Goal: Download file/media

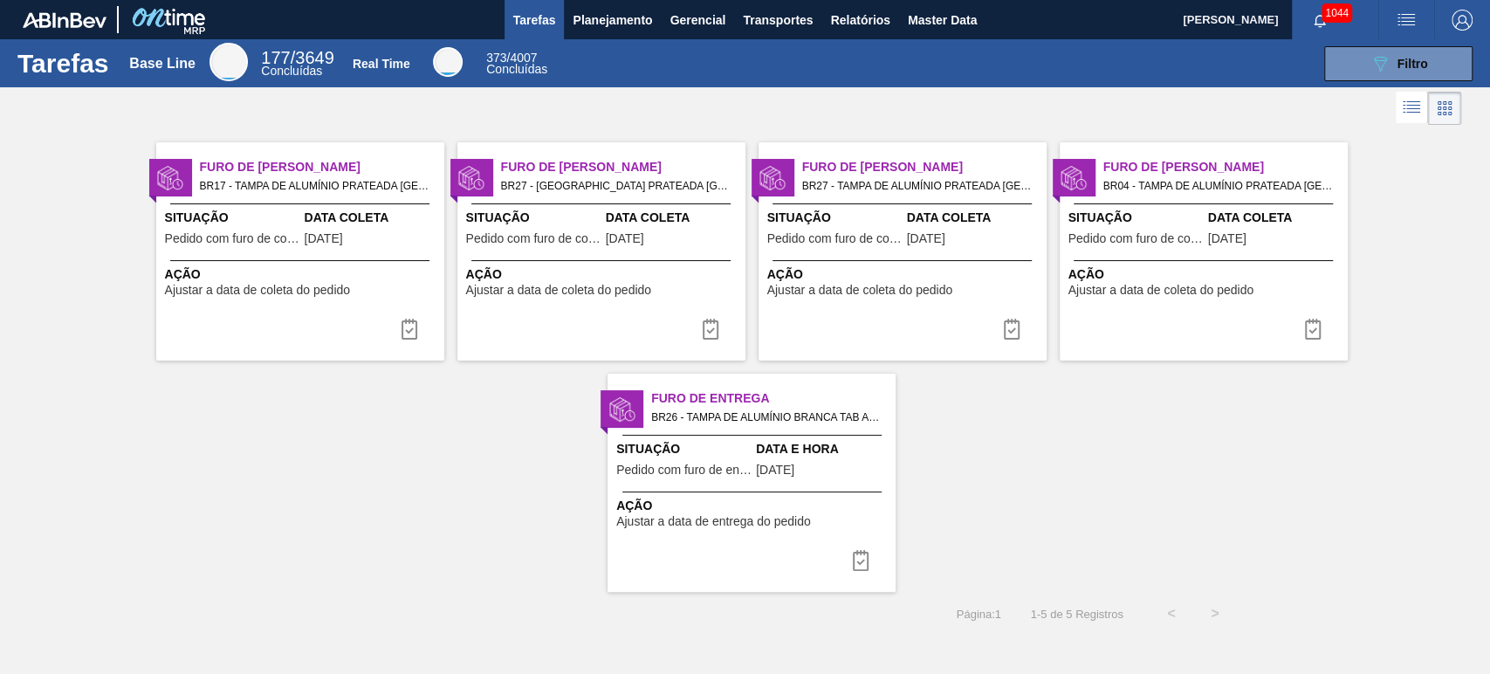
drag, startPoint x: 1069, startPoint y: 510, endPoint x: 1057, endPoint y: 533, distance: 26.2
click at [1070, 510] on div "Furo de Coleta BR17 - [GEOGRAPHIC_DATA] DE ALUMÍNIO PRATEADA MINAS Pedido - 200…" at bounding box center [745, 360] width 1490 height 463
click at [1317, 19] on icon "button" at bounding box center [1320, 21] width 14 height 14
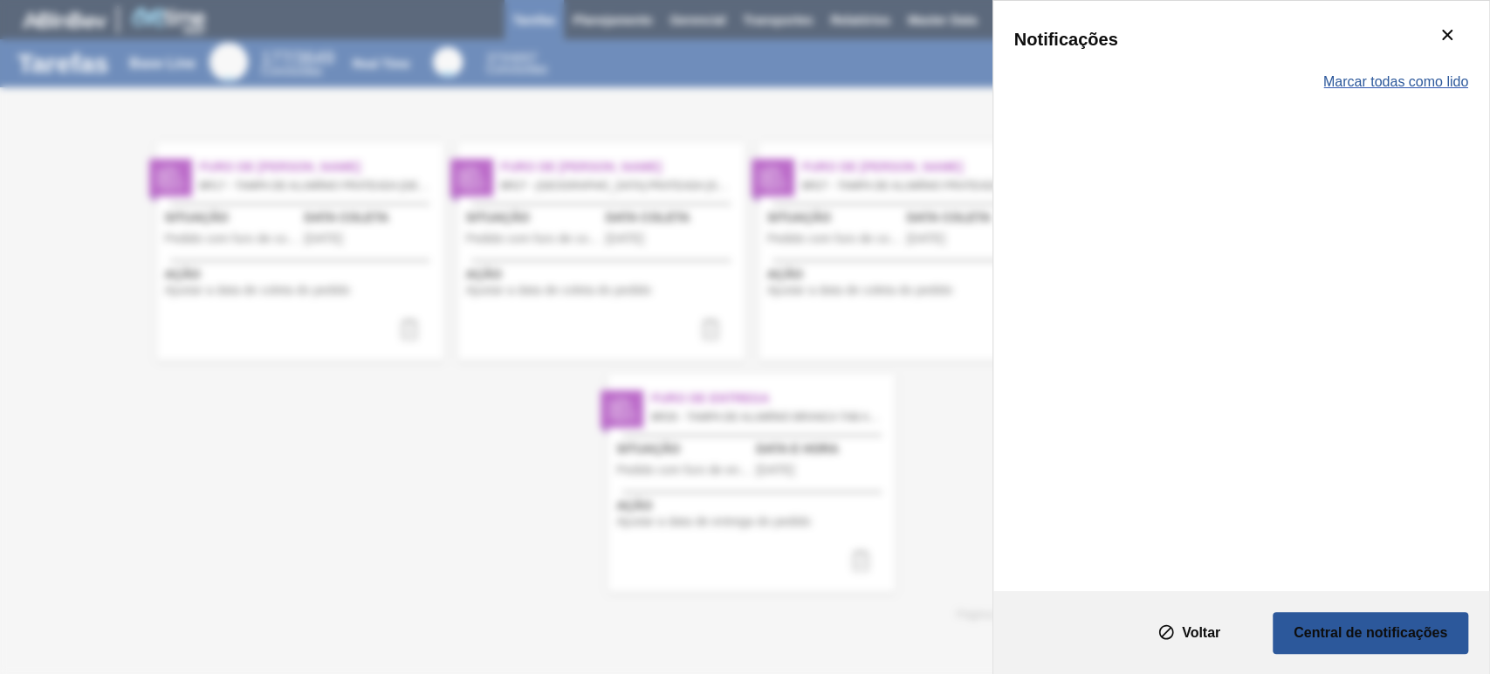
click at [1434, 76] on span "Marcar todas como lido" at bounding box center [1396, 82] width 145 height 16
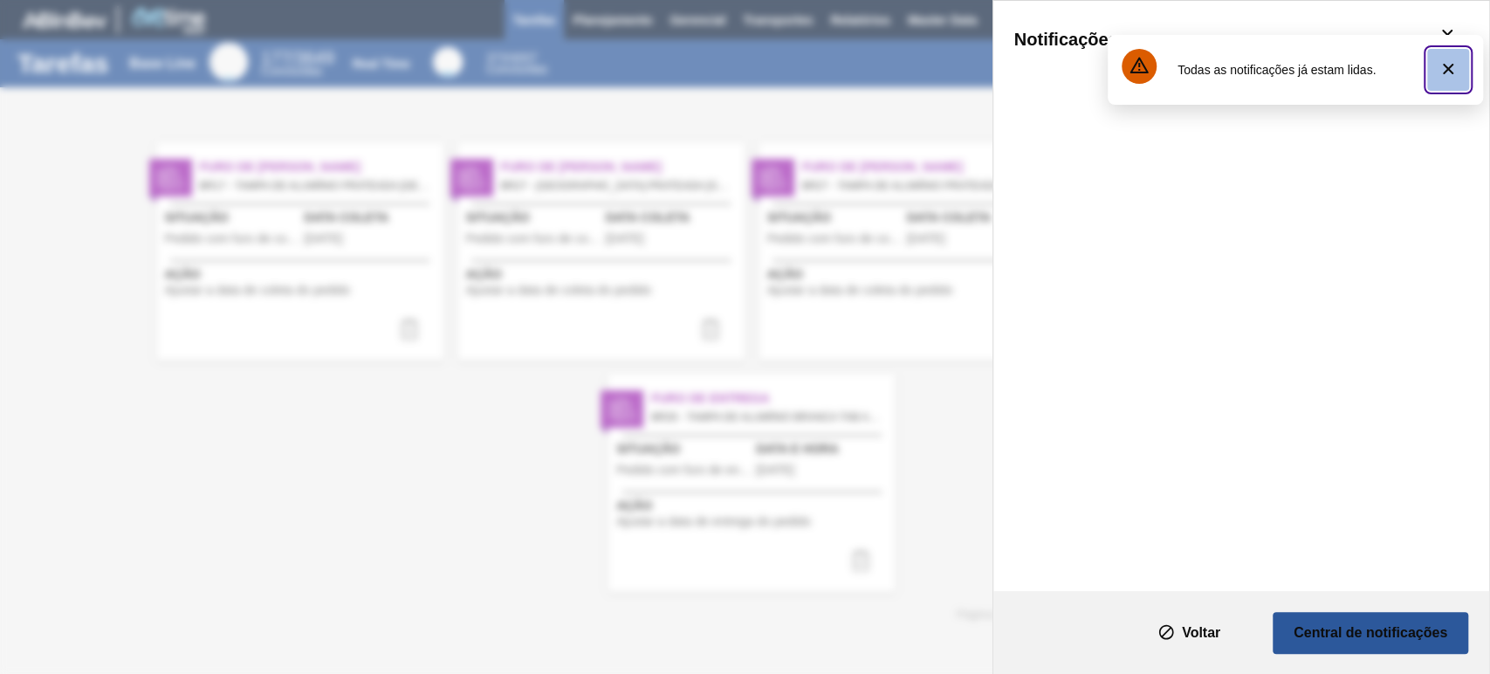
click at [1446, 58] on icon "botão de ícone" at bounding box center [1448, 68] width 21 height 21
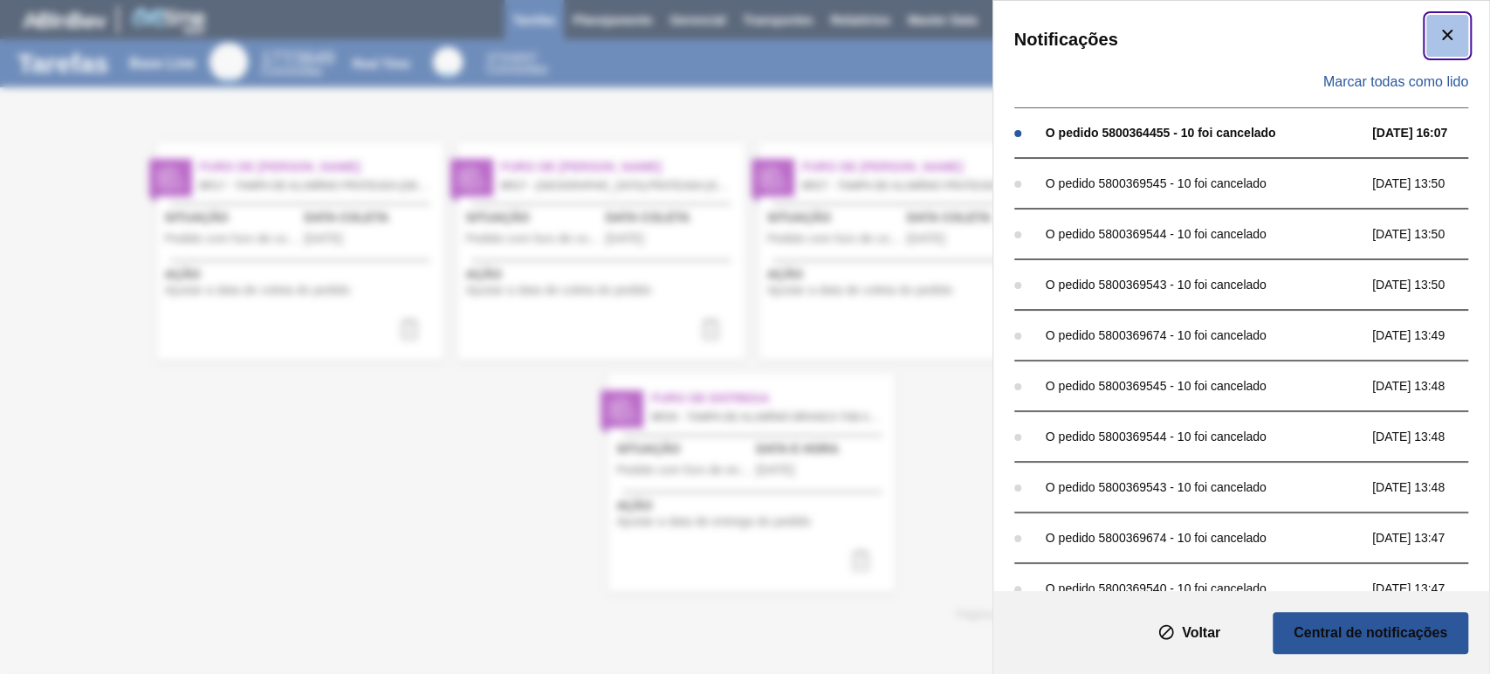
click at [1453, 33] on icon "botão de ícone" at bounding box center [1447, 34] width 21 height 21
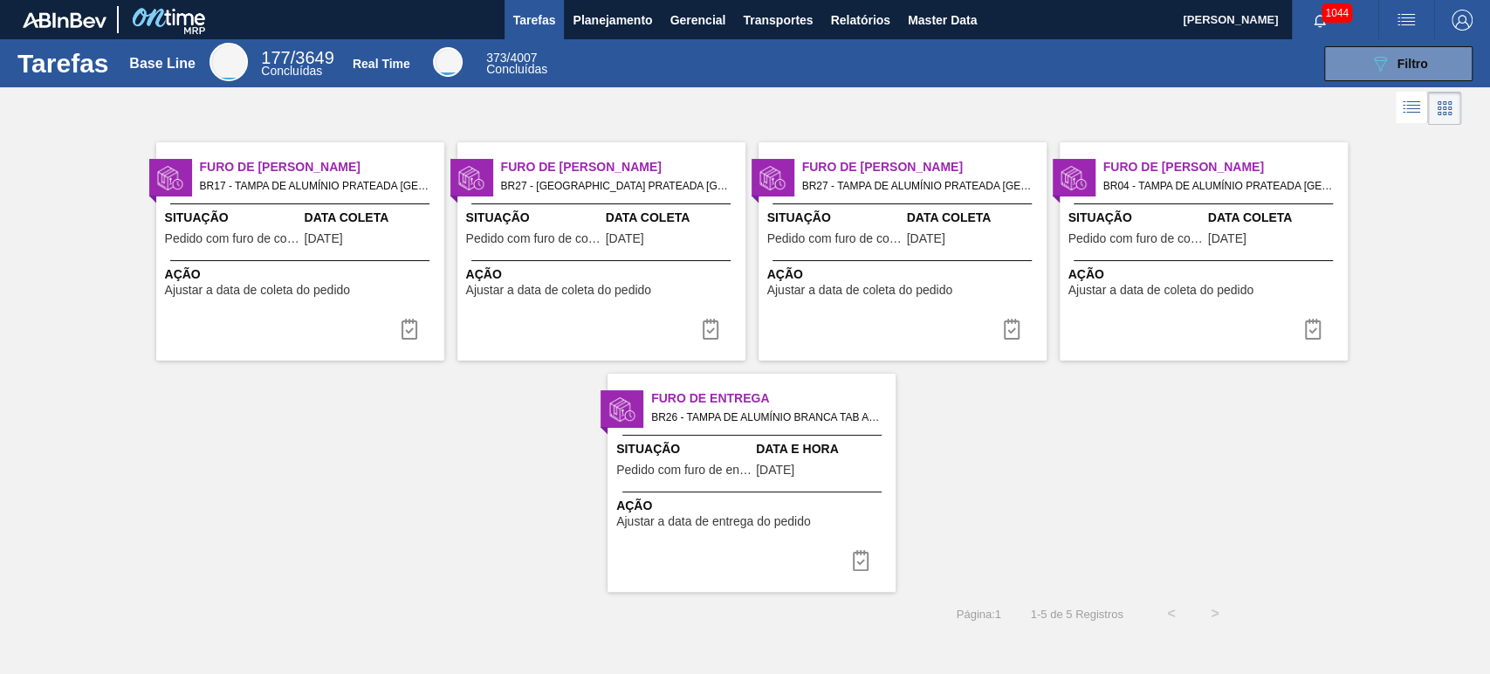
click at [926, 47] on div "089F7B8B-B2A5-4AFE-B5C0-19BA573D28AC Filtro" at bounding box center [1021, 63] width 922 height 35
click at [608, 28] on span "Planejamento" at bounding box center [612, 20] width 79 height 21
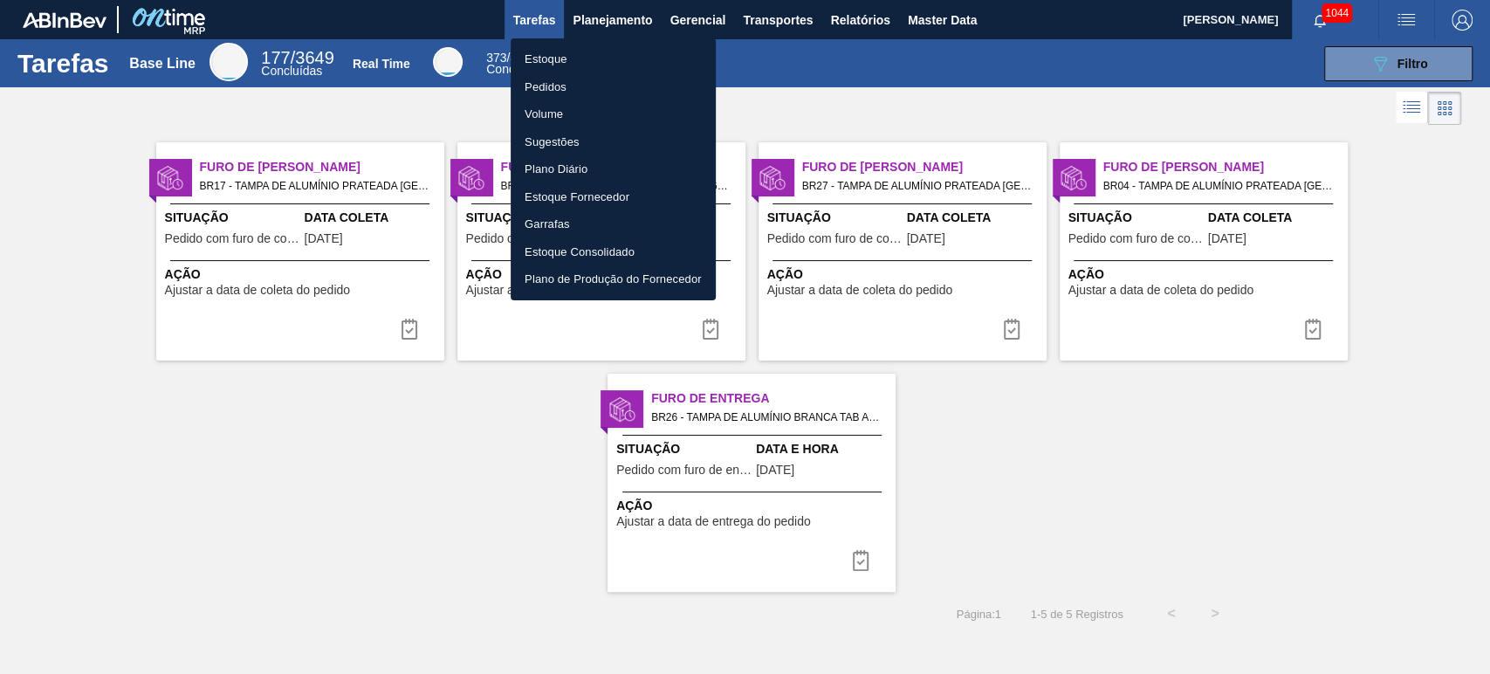
click at [844, 21] on div at bounding box center [745, 337] width 1490 height 674
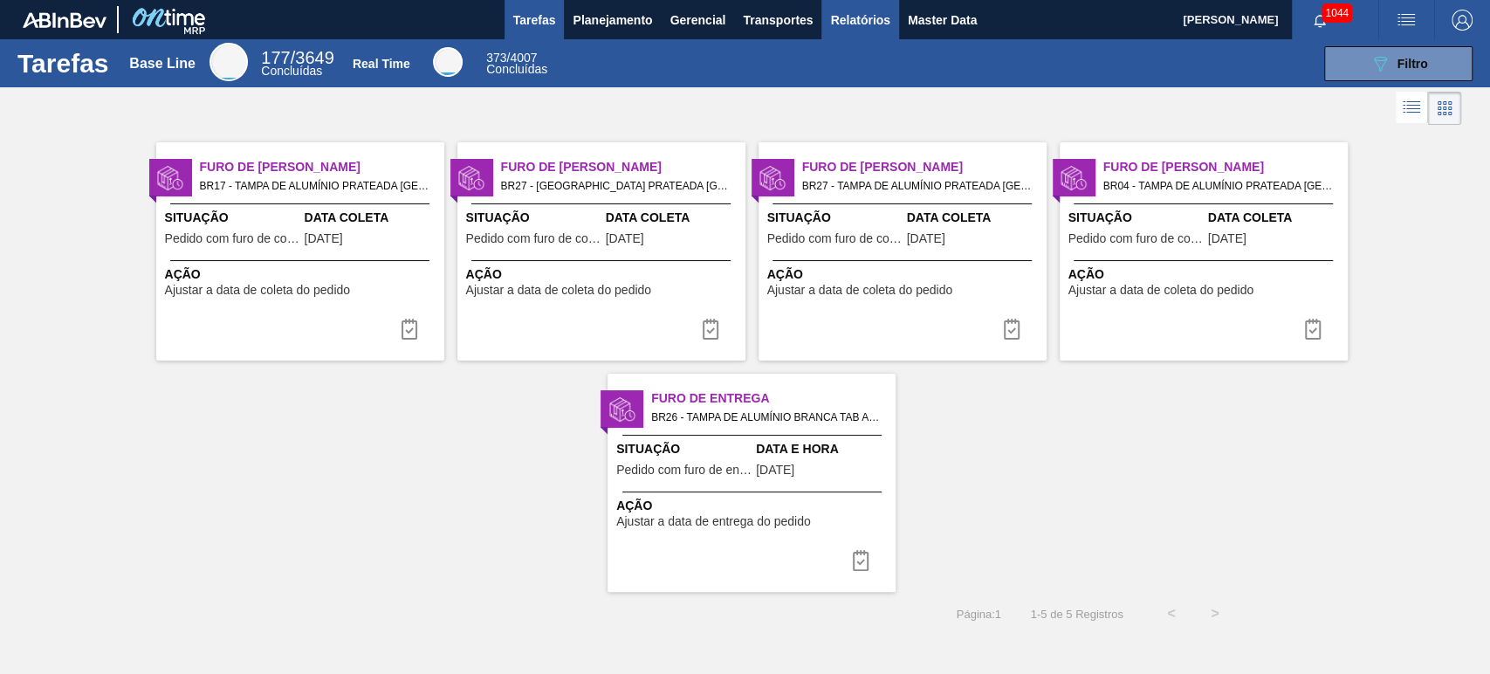
click at [876, 25] on span "Relatórios" at bounding box center [859, 20] width 59 height 21
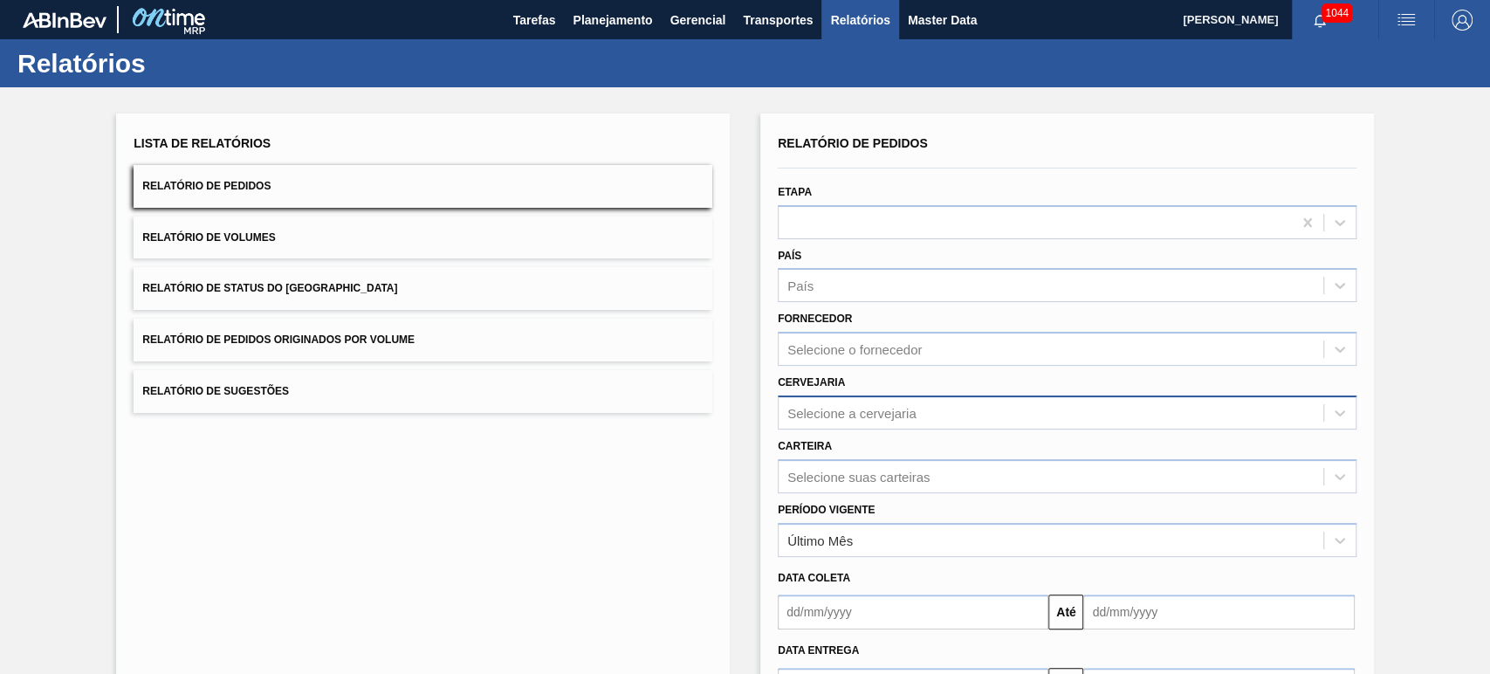
click at [856, 410] on div "Relatório de Pedidos Etapa País País Fornecedor Selecione o fornecedor Cervejar…" at bounding box center [1067, 417] width 579 height 572
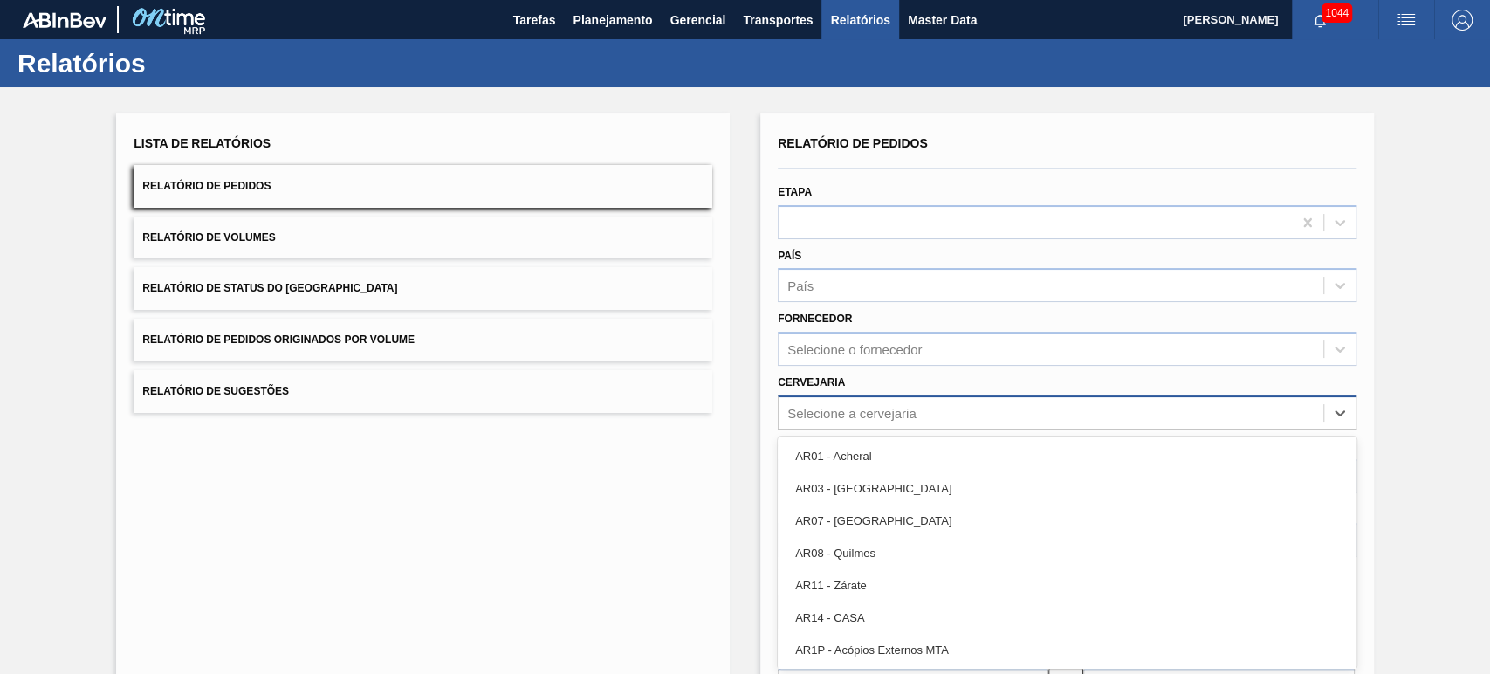
scroll to position [30, 0]
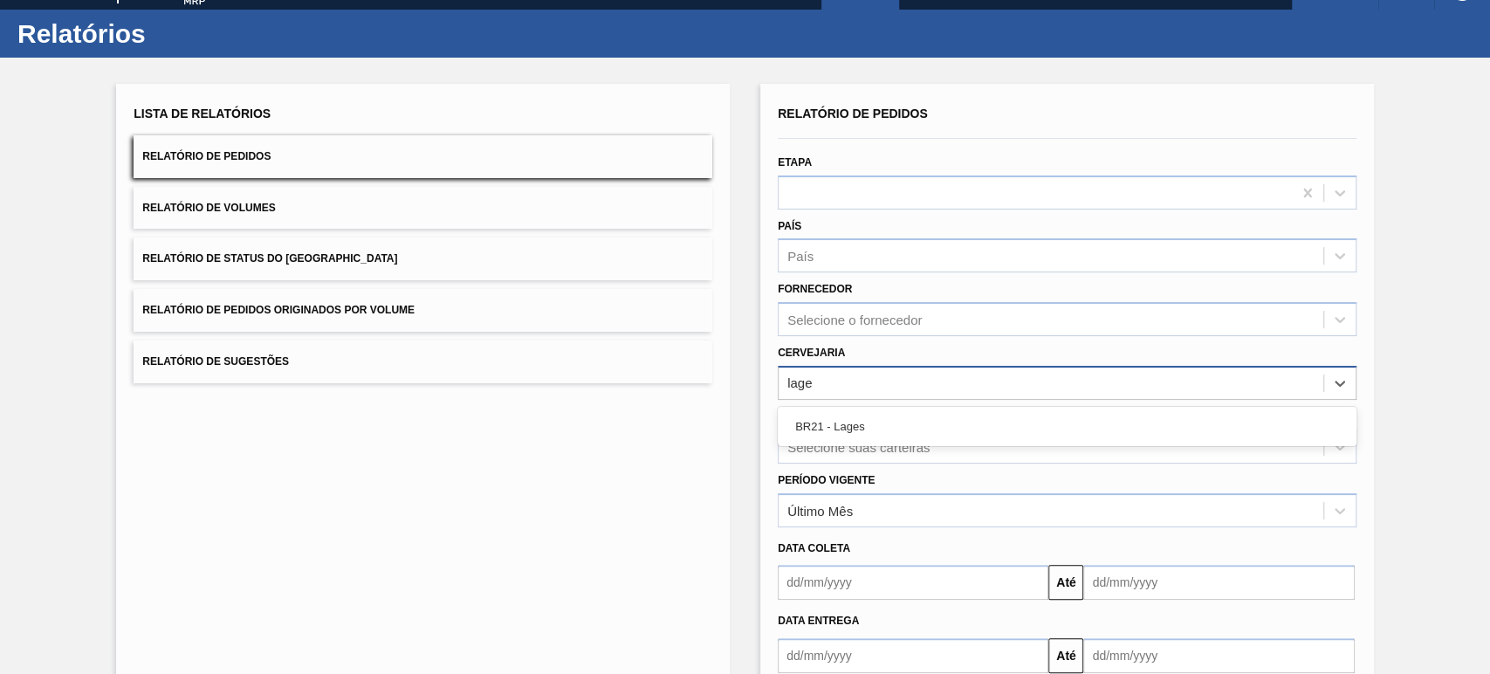
type input "lages"
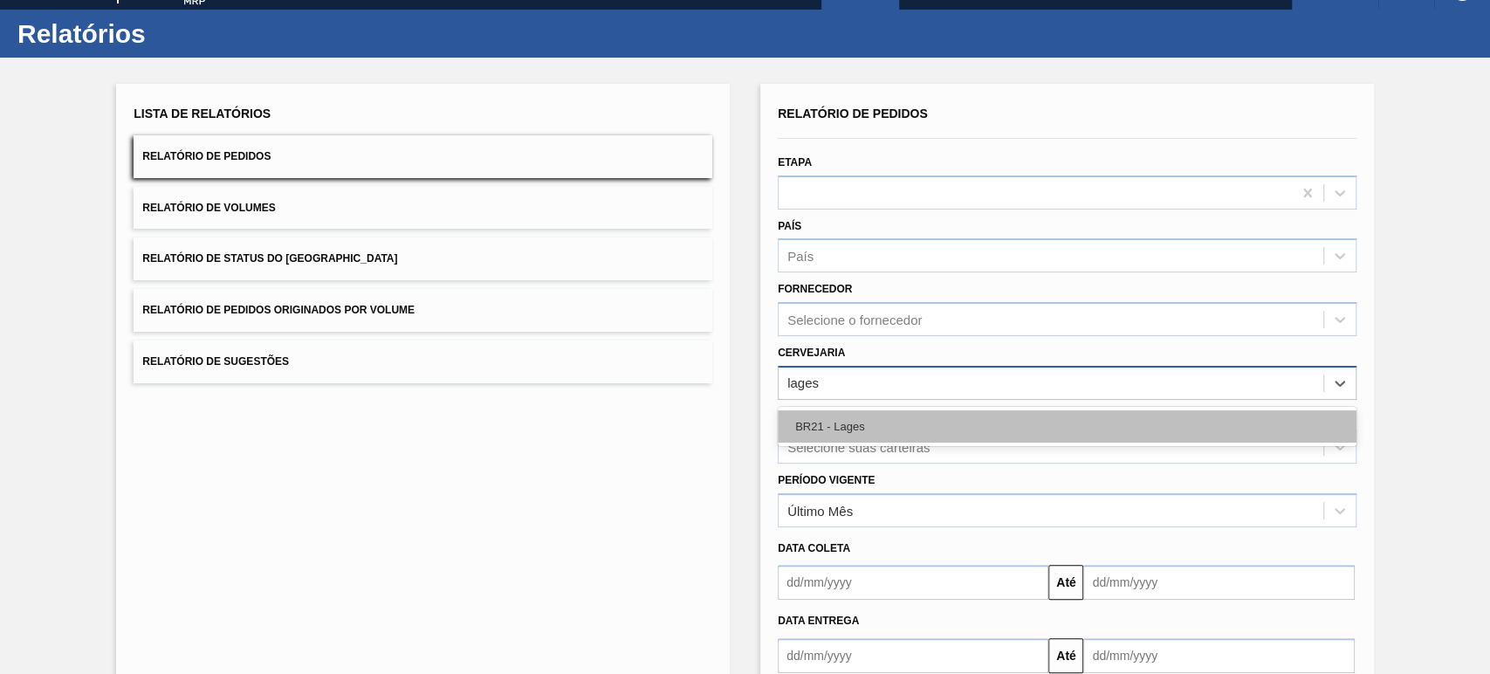
click at [866, 423] on div "BR21 - Lages" at bounding box center [1067, 426] width 579 height 32
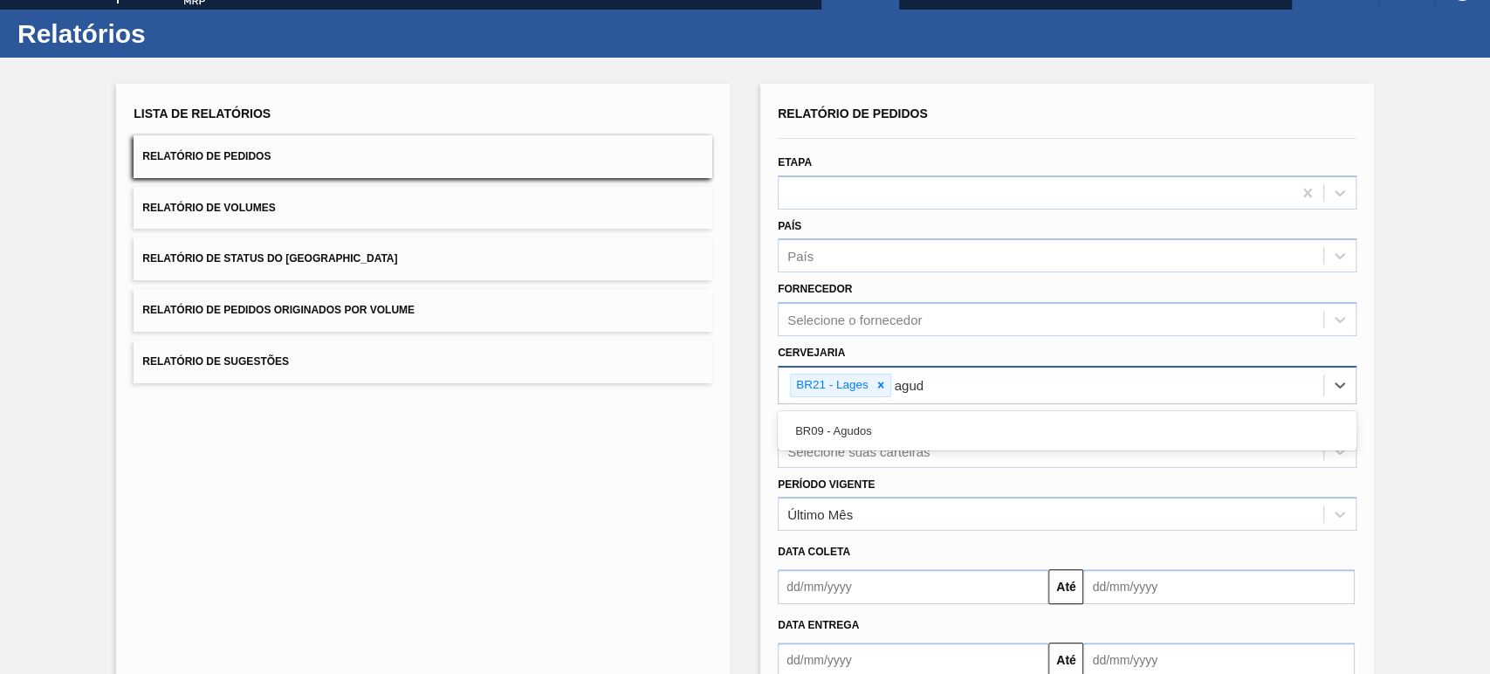
type input "agudo"
click at [864, 423] on div "BR09 - Agudos" at bounding box center [1067, 431] width 579 height 32
type input "viam"
click at [864, 423] on div "BR22 - Viamão" at bounding box center [1067, 431] width 579 height 32
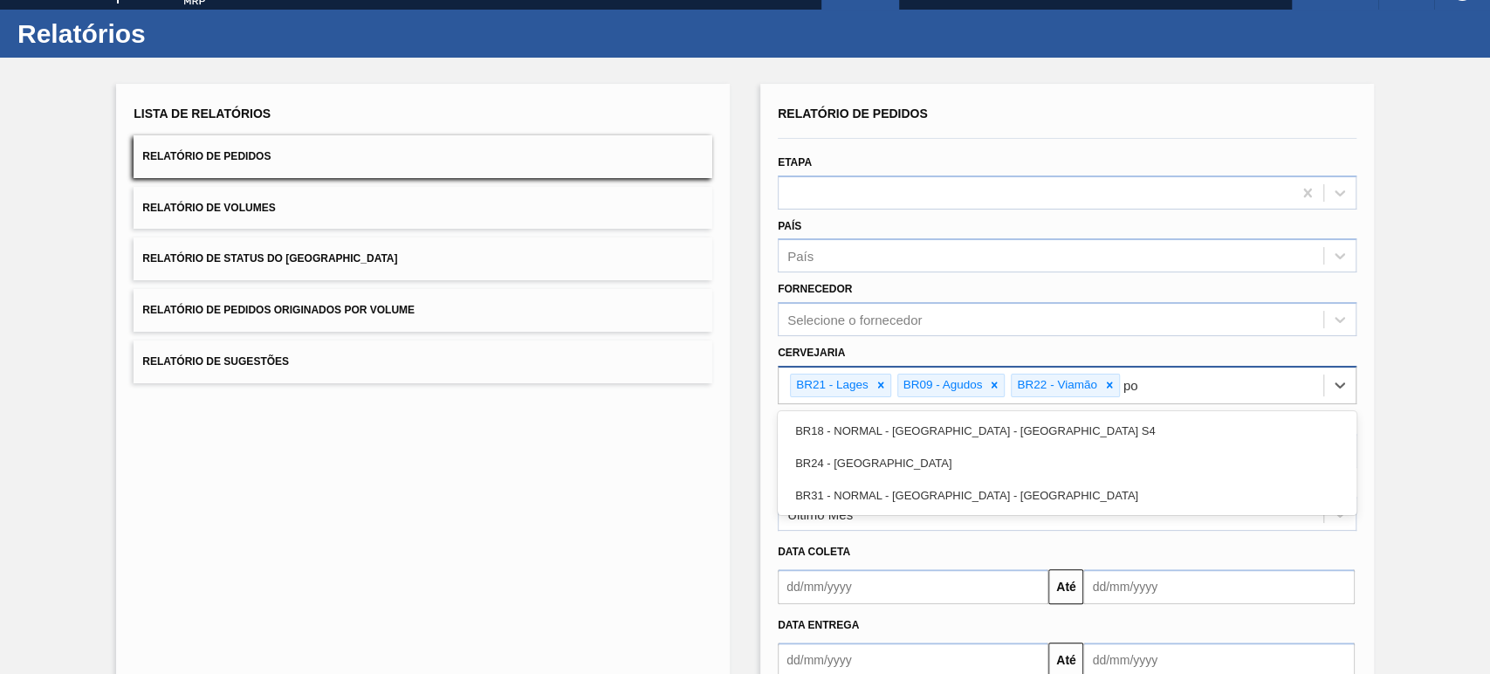
type input "pon"
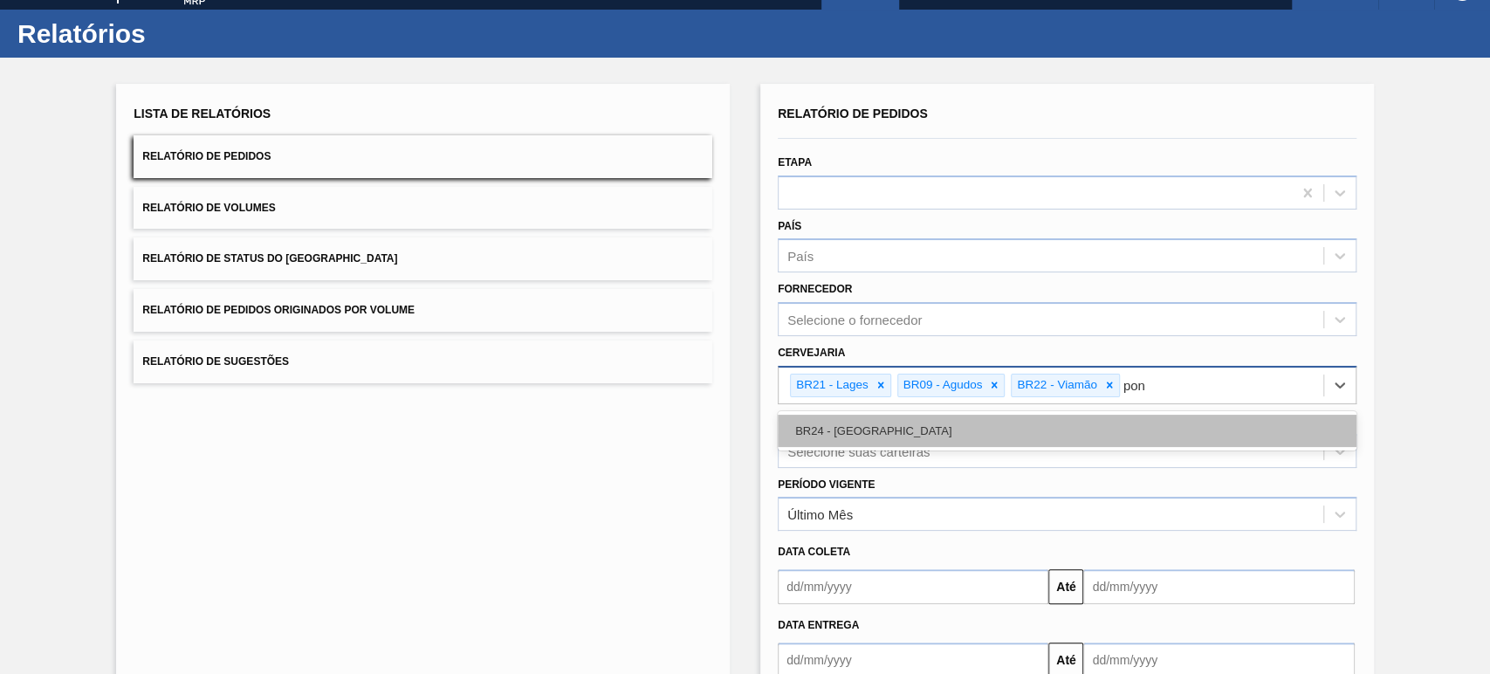
click at [864, 423] on div "BR24 - [GEOGRAPHIC_DATA]" at bounding box center [1067, 431] width 579 height 32
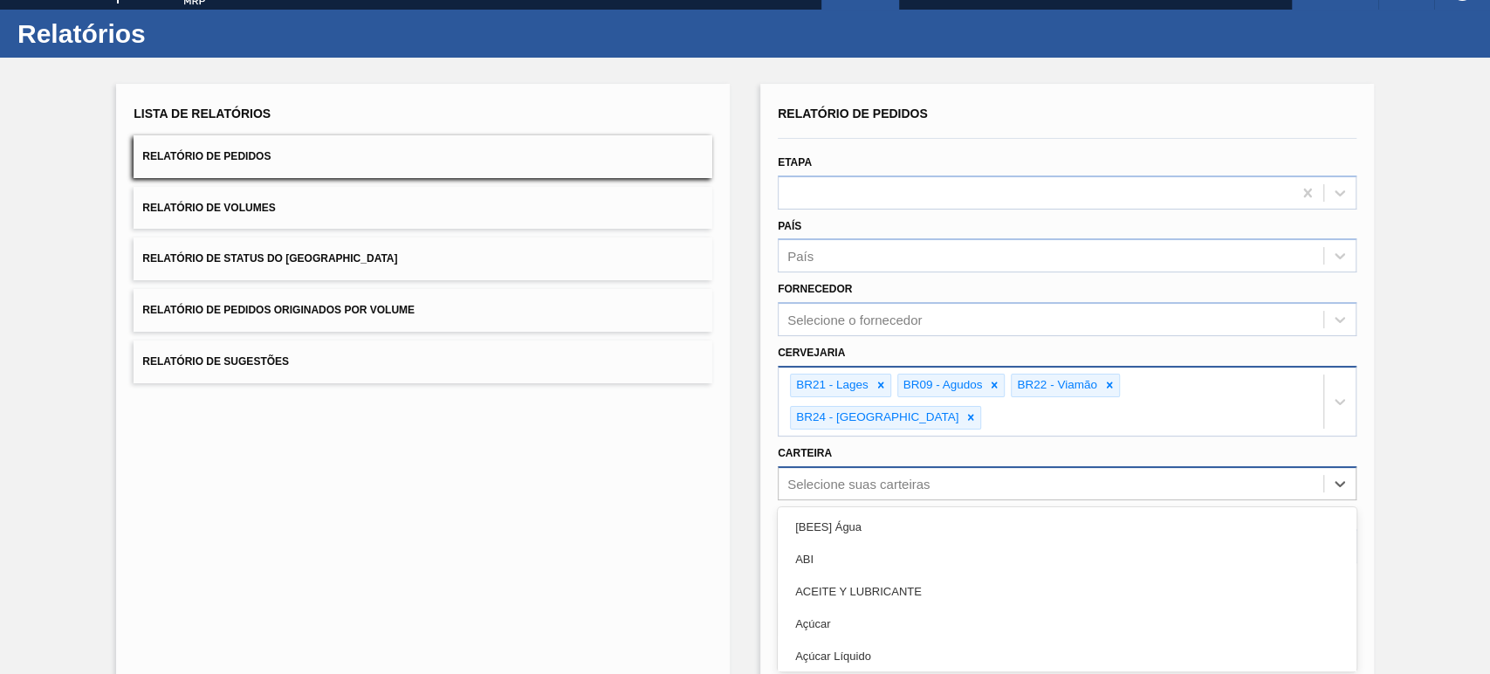
click at [877, 466] on div "option [BEES] Água focused, 1 of 101. 101 results available. Use Up and Down to…" at bounding box center [1067, 483] width 579 height 34
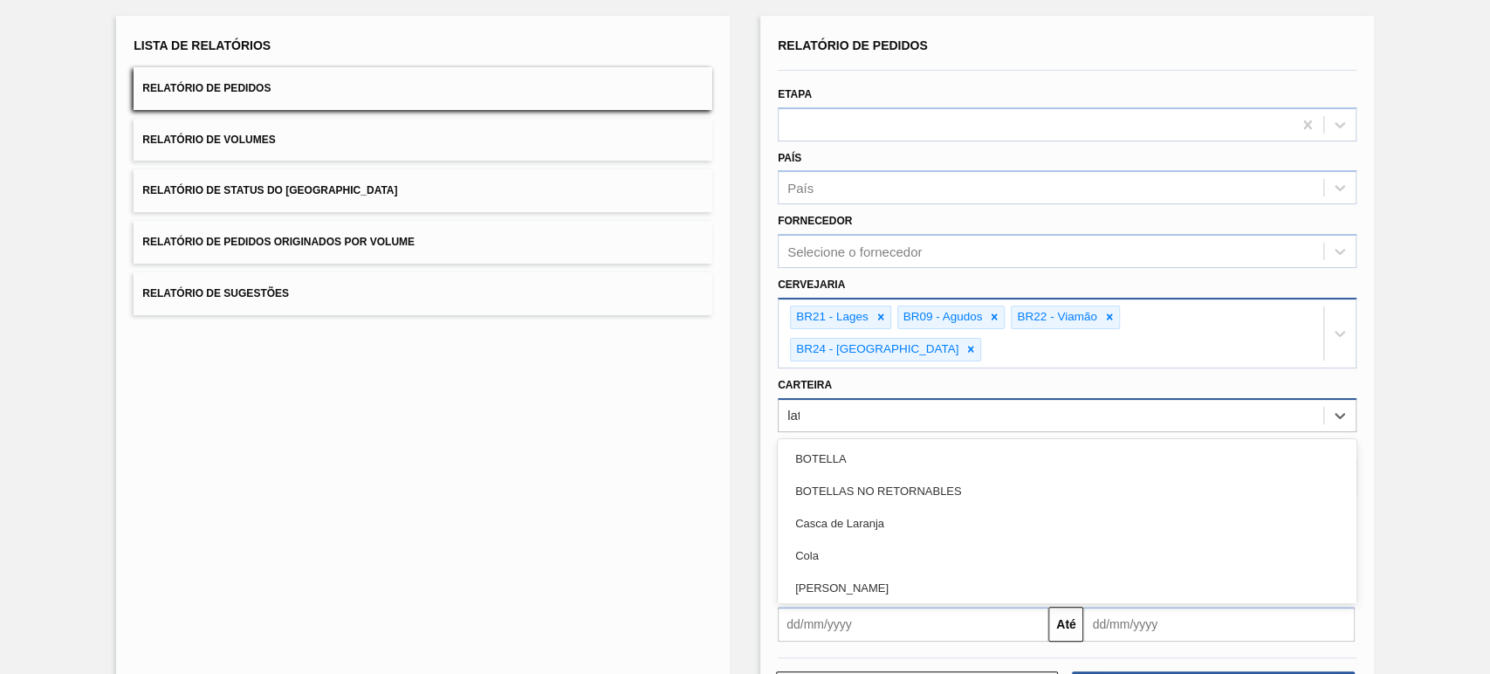
type input "lata"
click at [877, 475] on div "Lata" at bounding box center [1067, 491] width 579 height 32
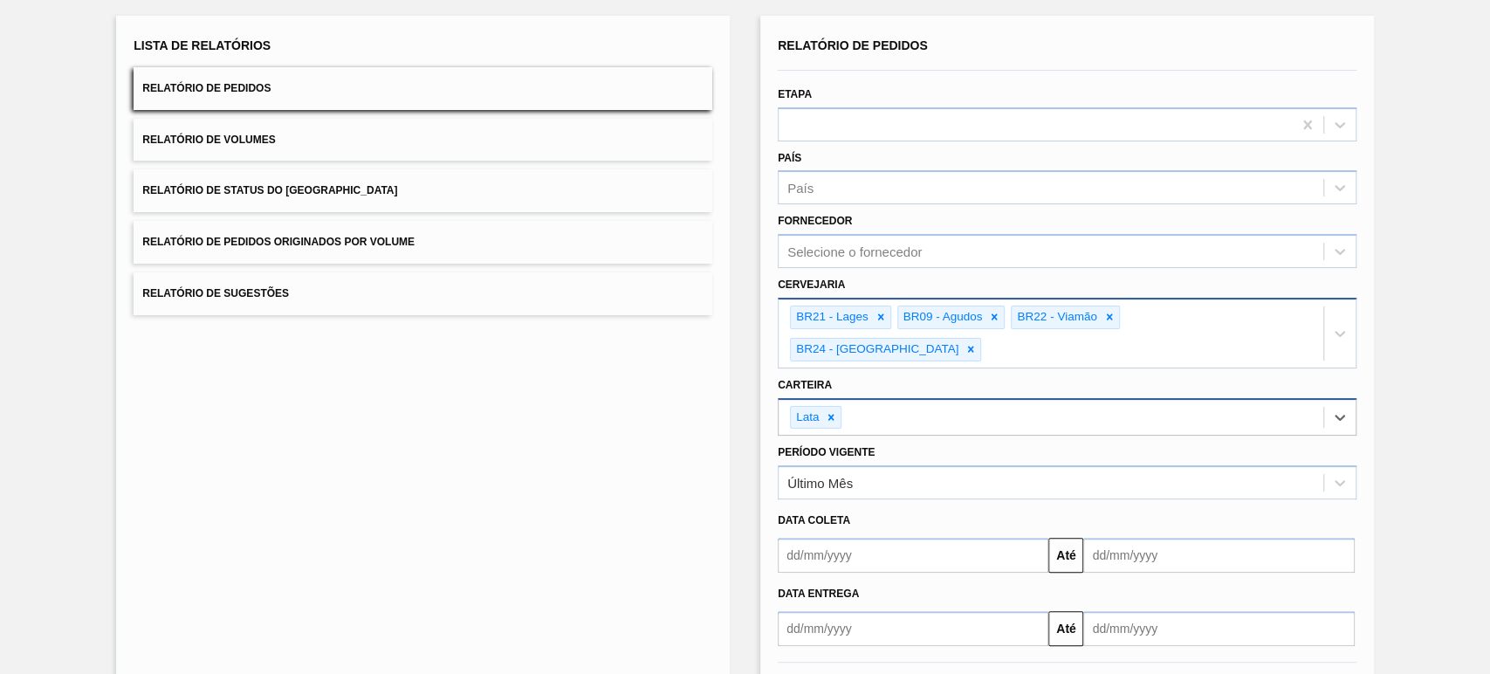
click at [850, 538] on input "text" at bounding box center [913, 555] width 271 height 35
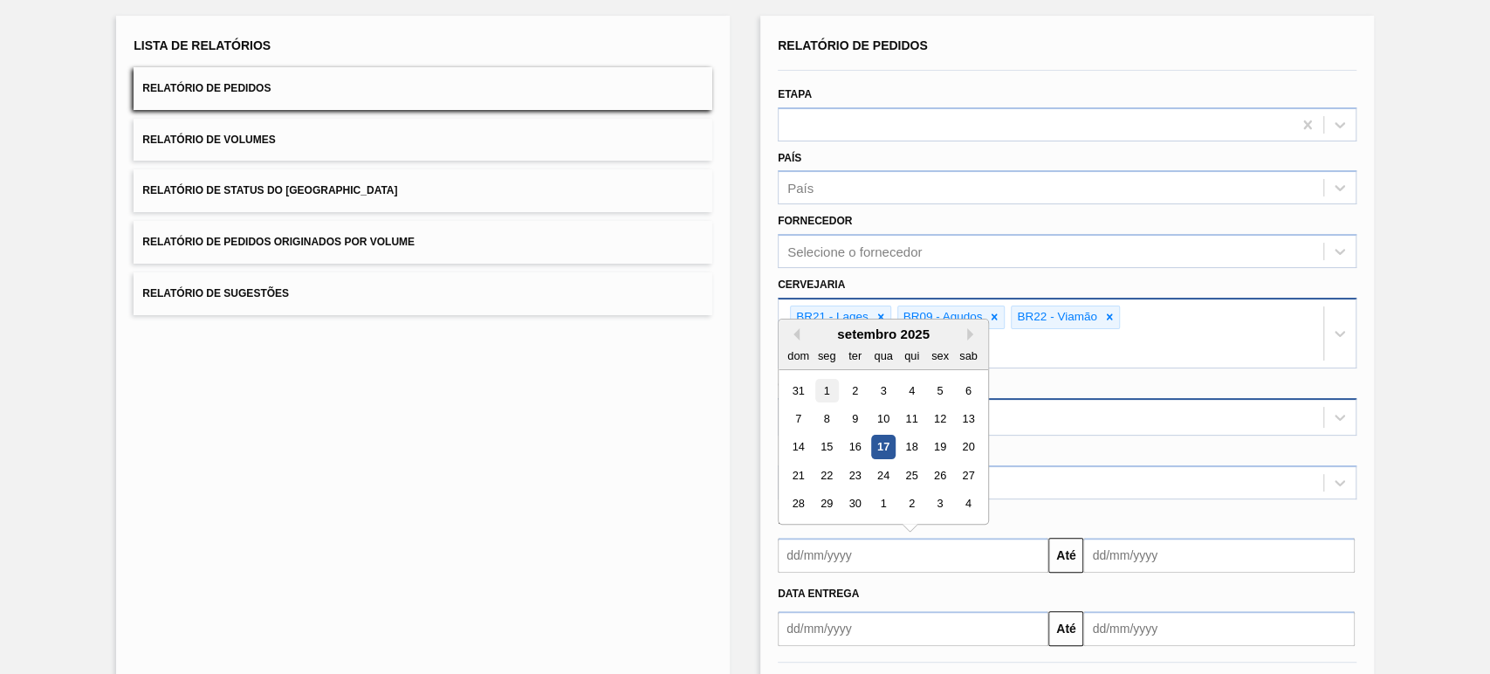
click at [833, 379] on div "1" at bounding box center [827, 391] width 24 height 24
type input "[DATE]"
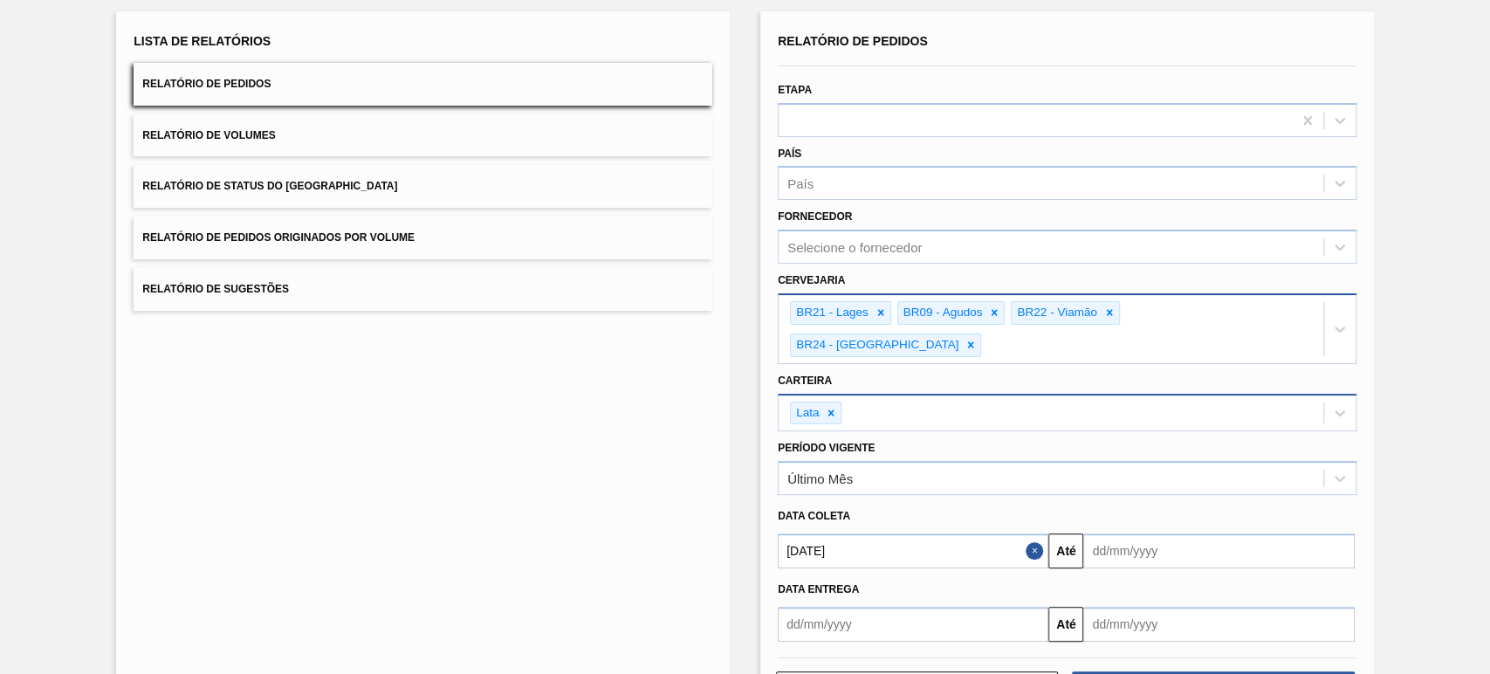
scroll to position [140, 0]
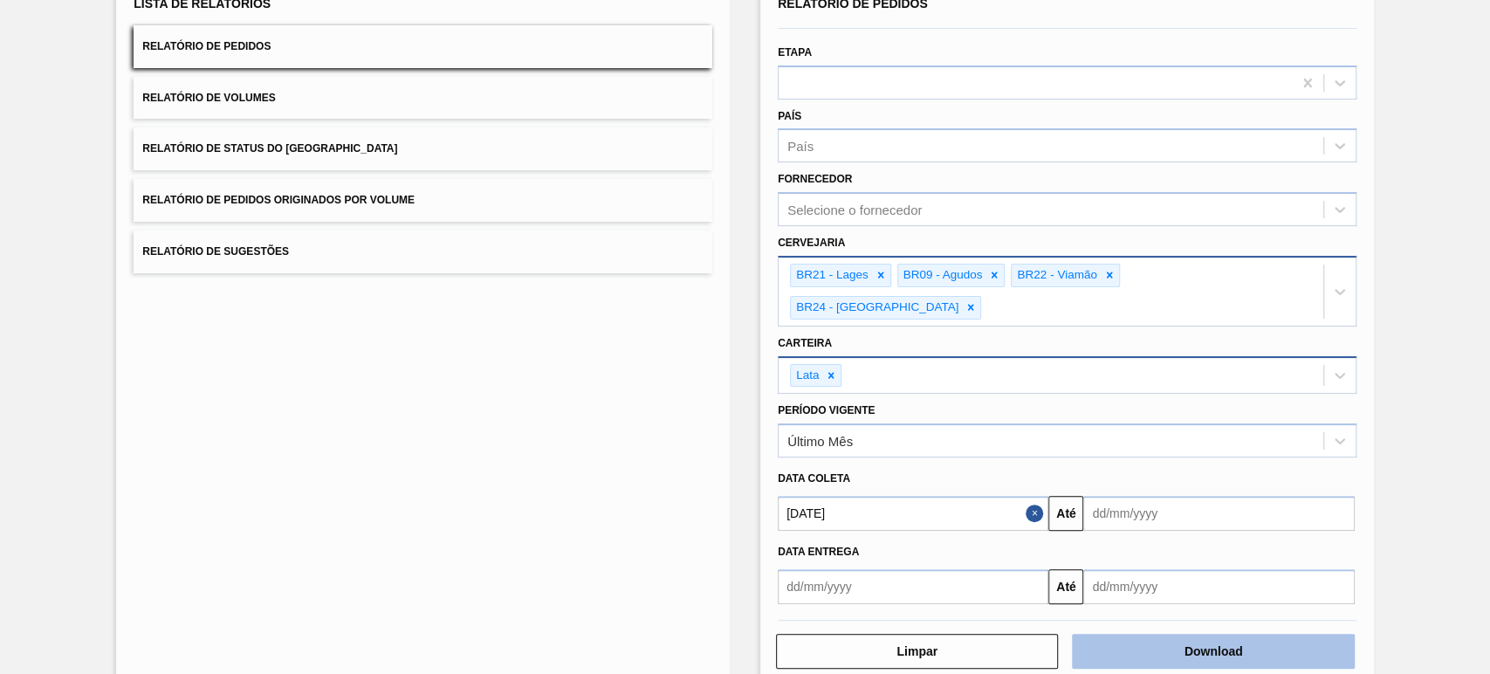
click at [1189, 634] on button "Download" at bounding box center [1213, 651] width 282 height 35
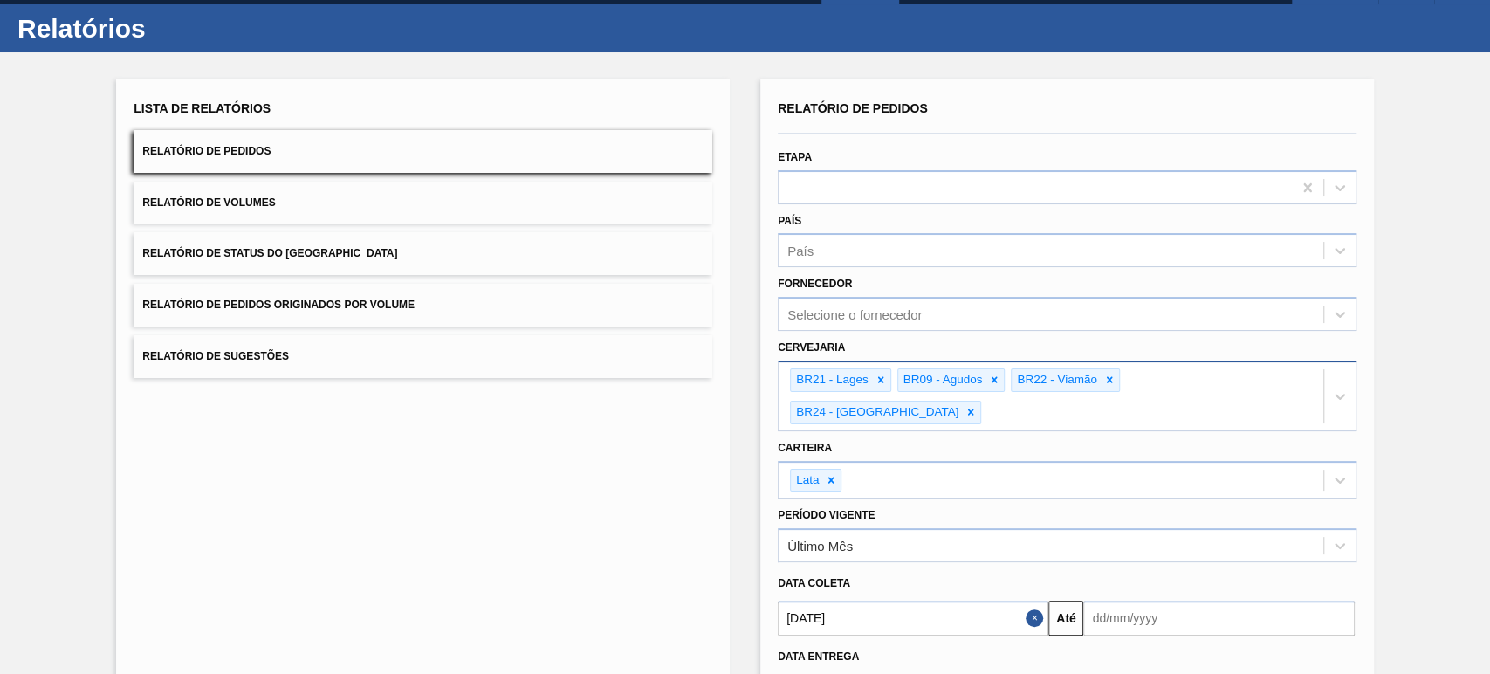
scroll to position [0, 0]
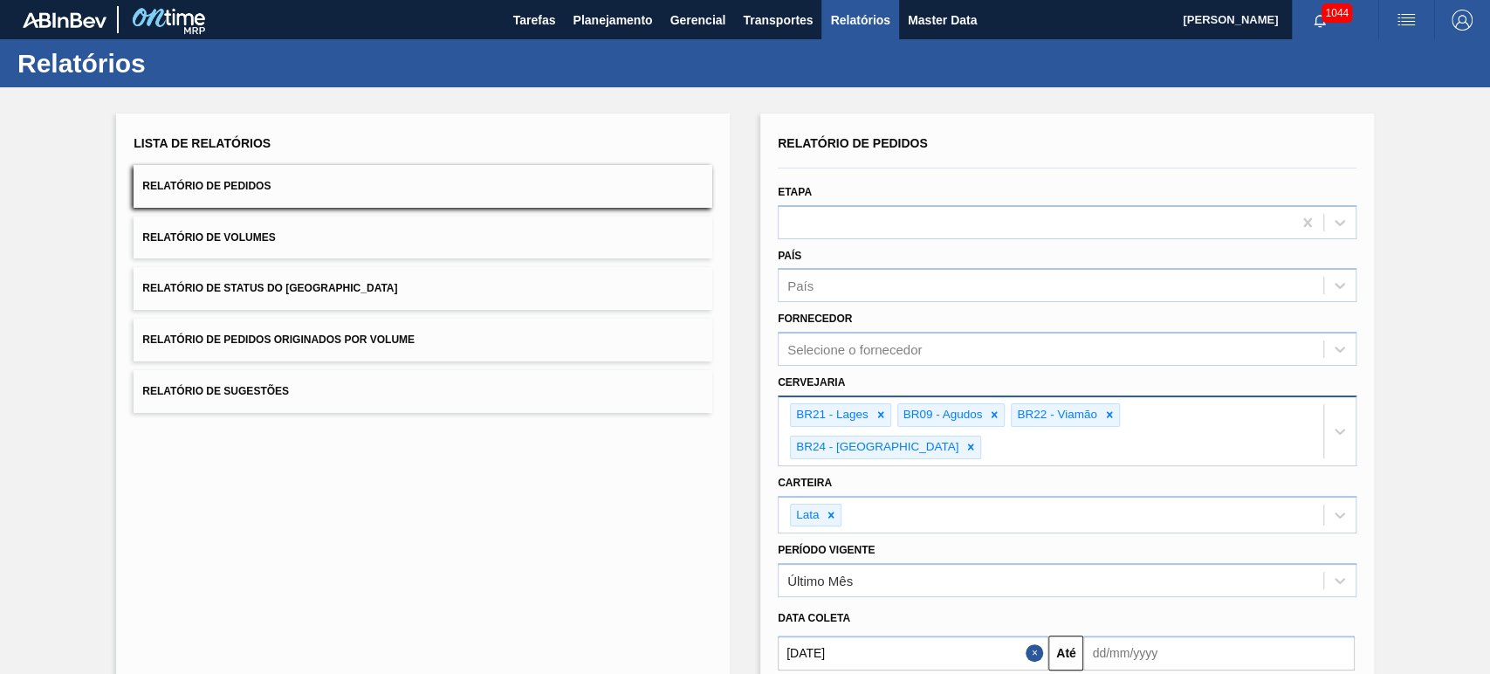
click at [240, 229] on button "Relatório de Volumes" at bounding box center [423, 238] width 579 height 43
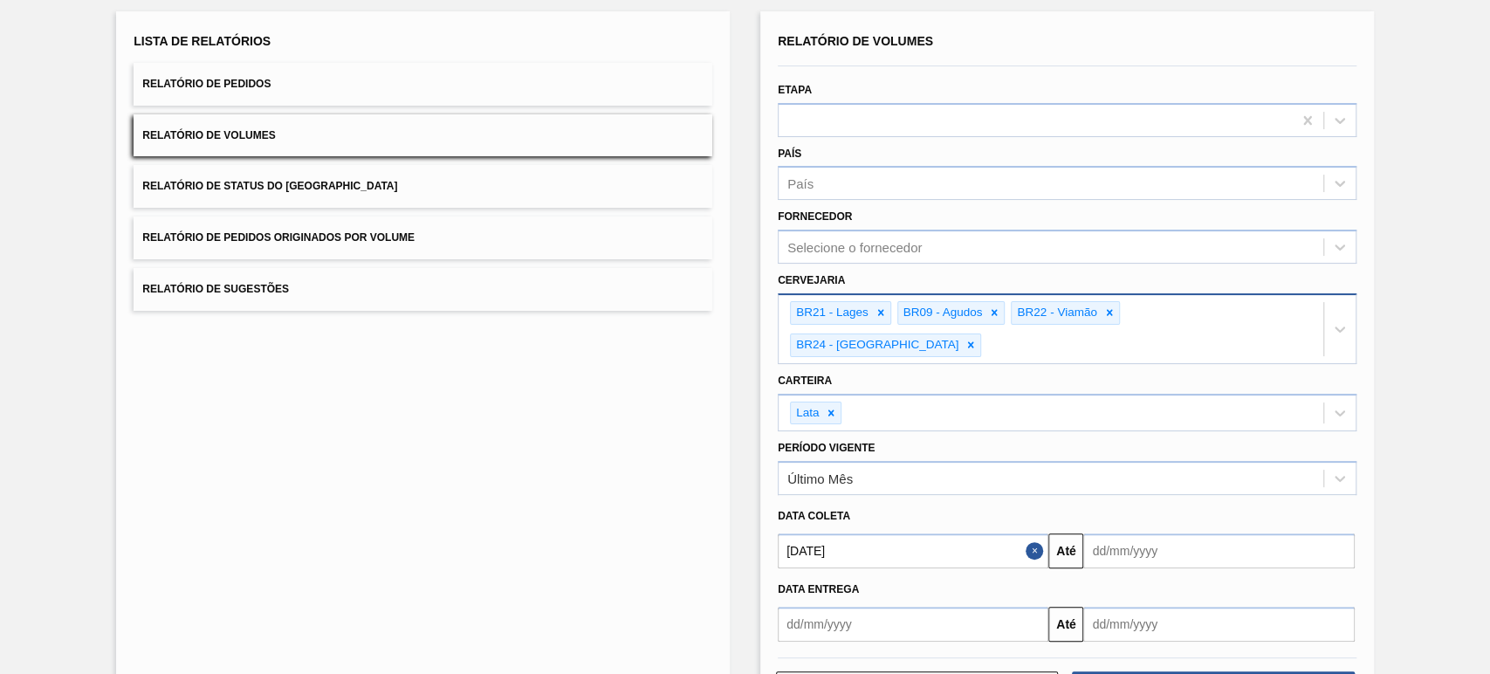
scroll to position [140, 0]
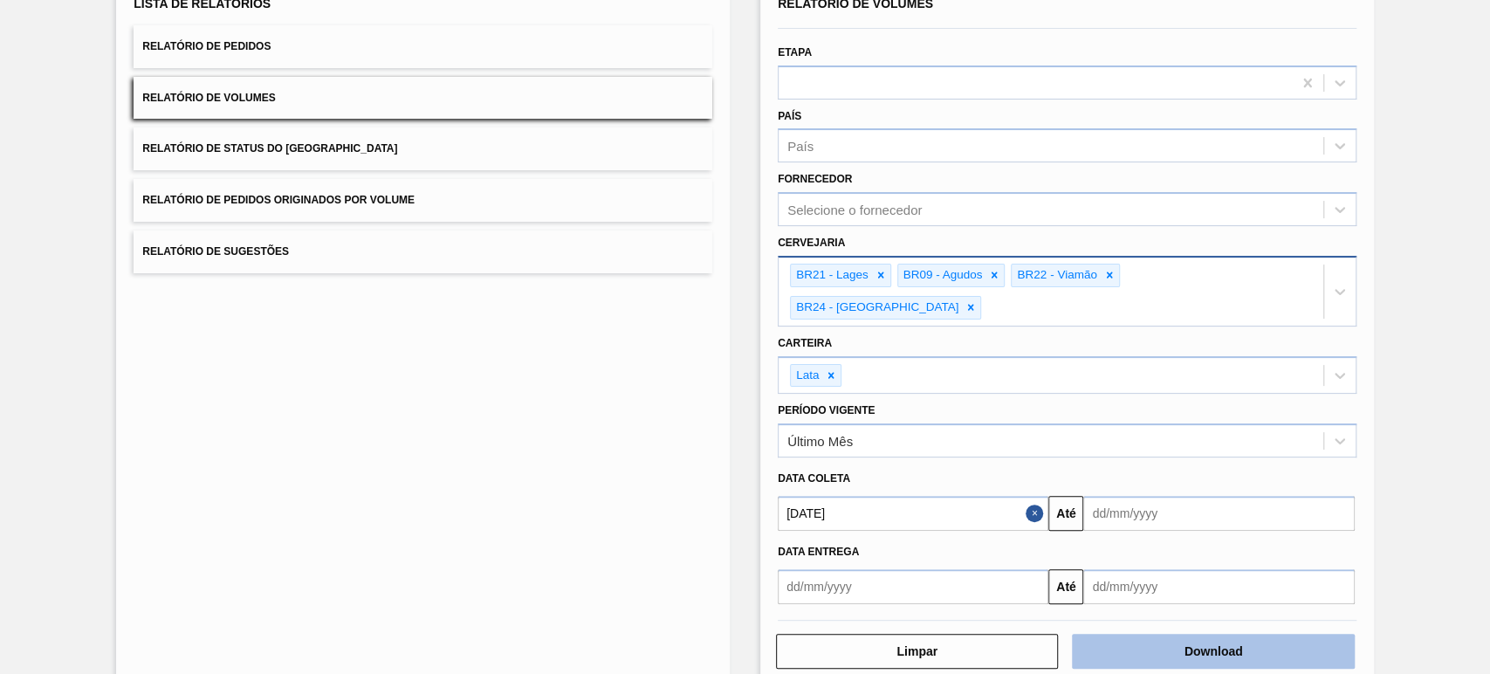
click at [1159, 634] on button "Download" at bounding box center [1213, 651] width 282 height 35
